Goal: Find specific page/section: Find specific page/section

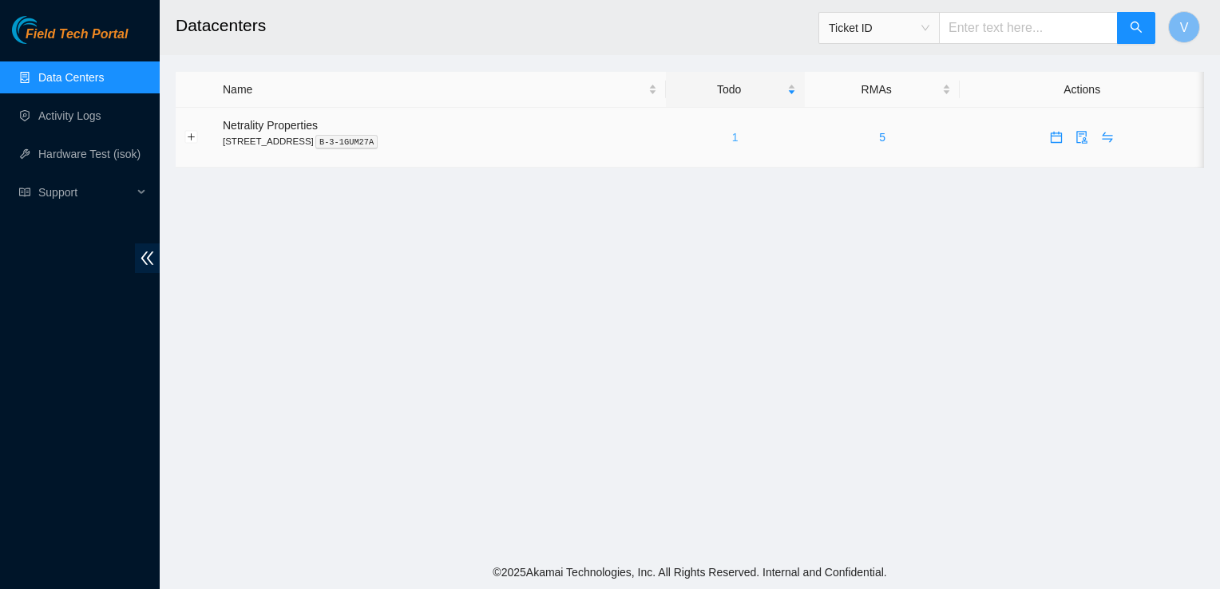
click at [739, 139] on link "1" at bounding box center [735, 137] width 6 height 13
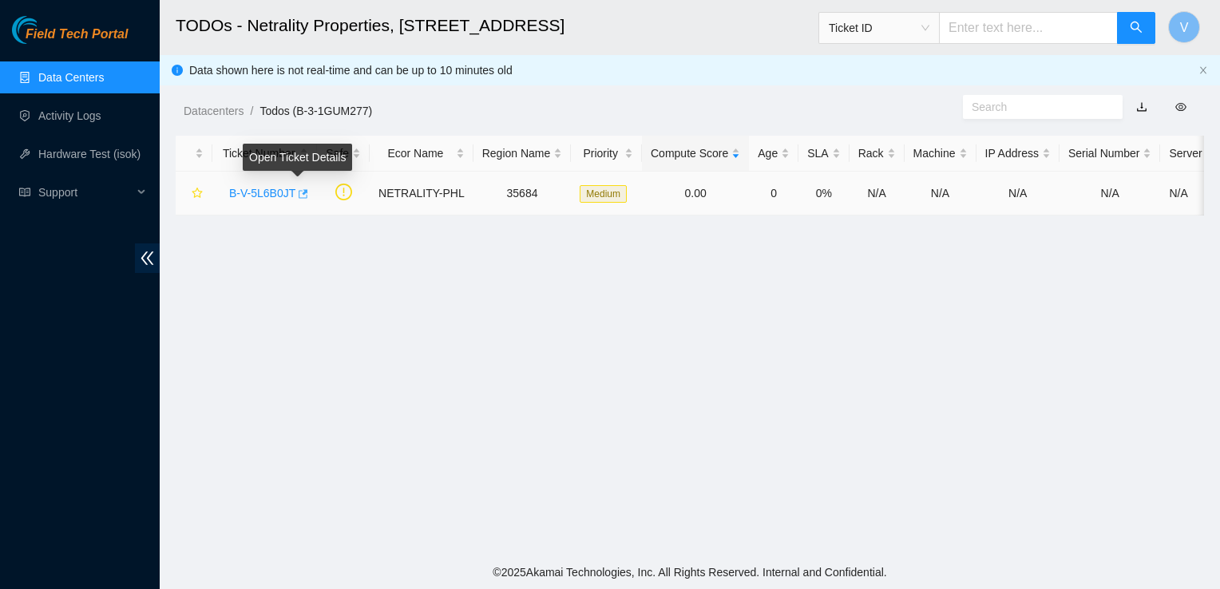
click at [297, 196] on icon "button" at bounding box center [301, 193] width 11 height 11
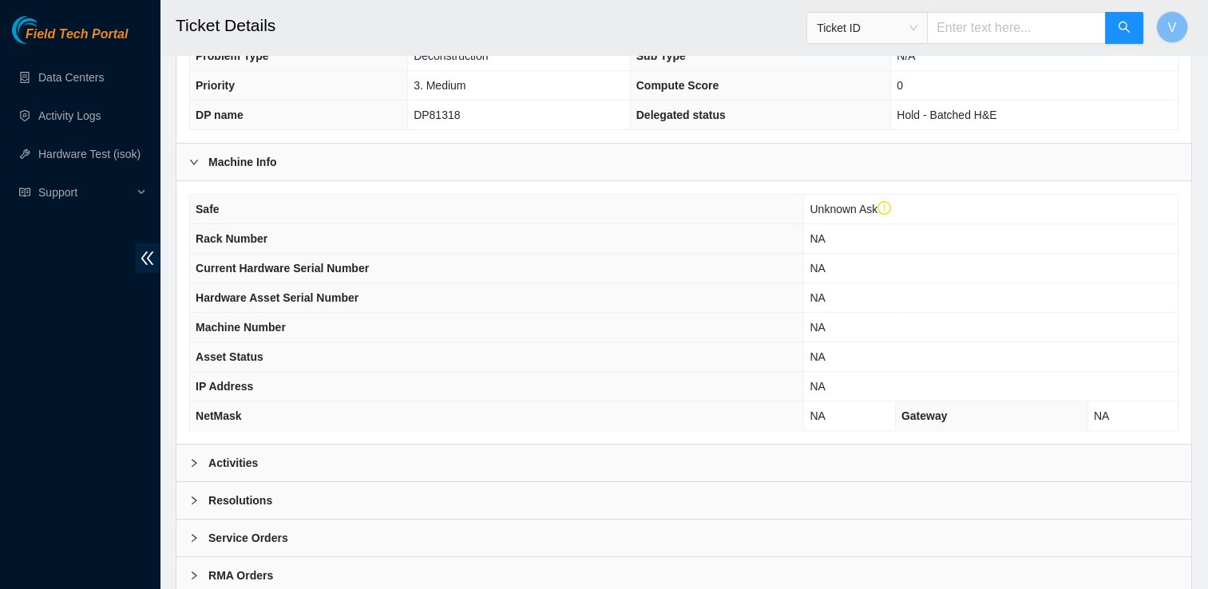
scroll to position [519, 0]
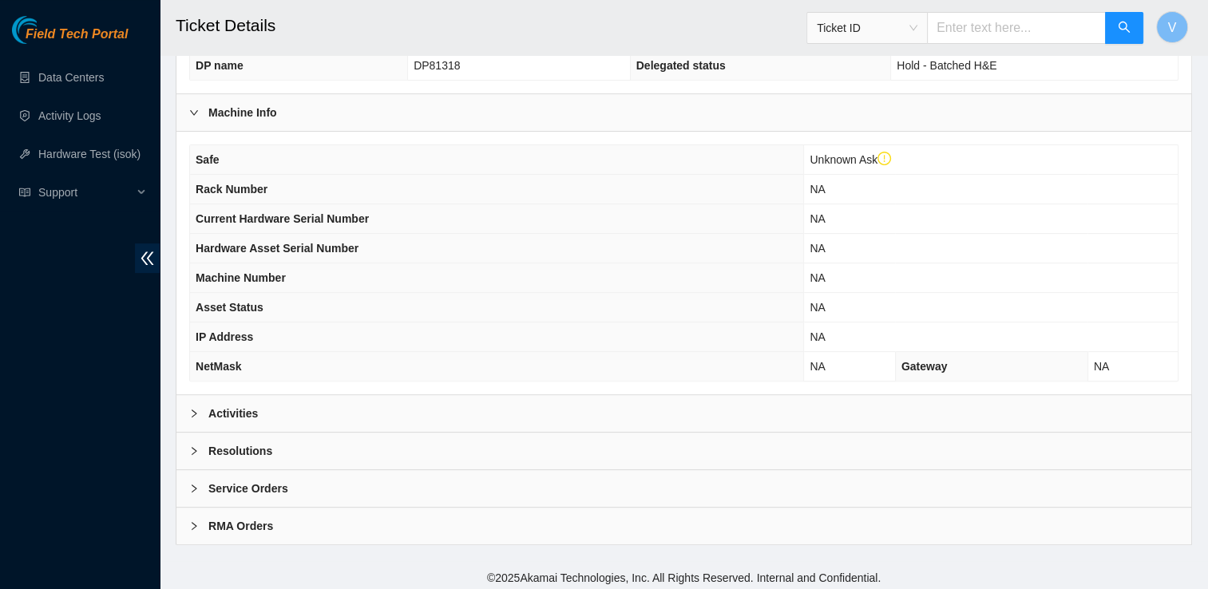
click at [346, 405] on div "Activities" at bounding box center [684, 413] width 1015 height 37
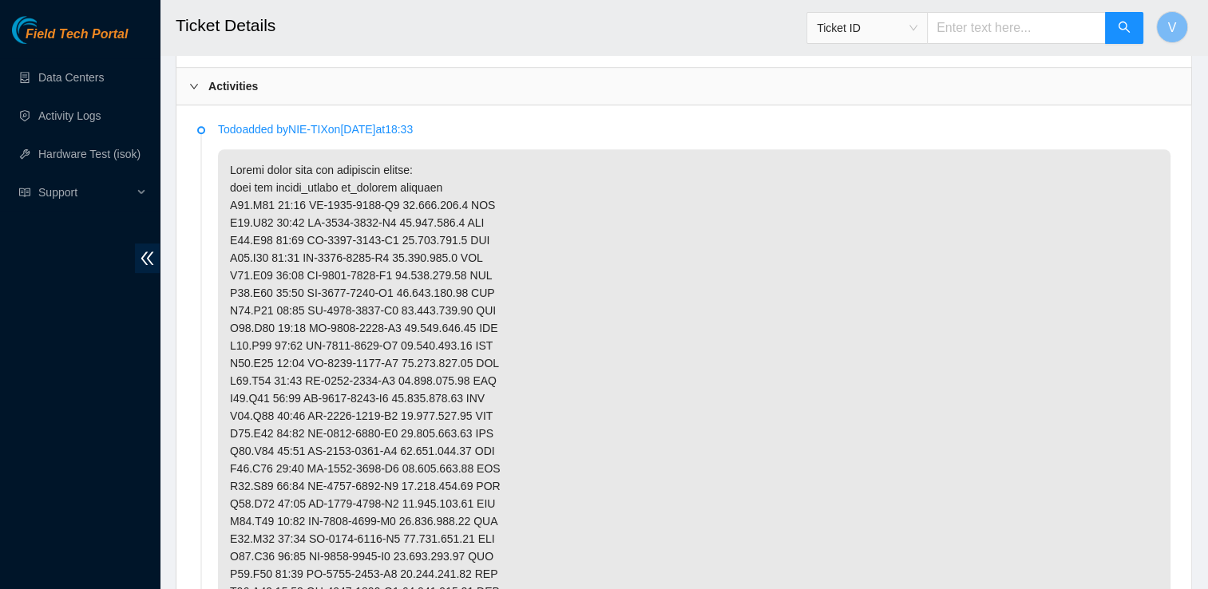
scroll to position [846, 0]
